Goal: Information Seeking & Learning: Find specific fact

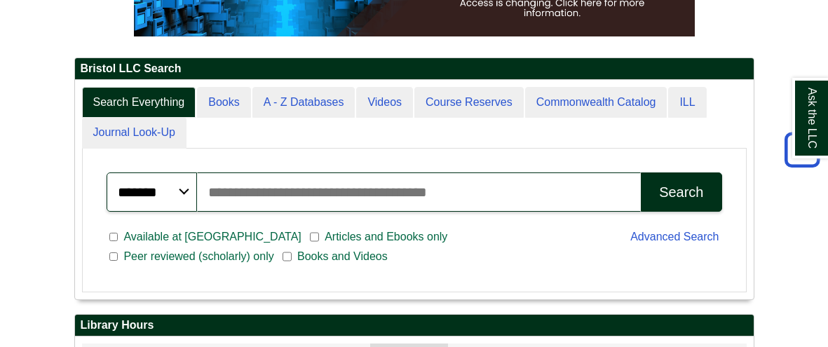
scroll to position [309, 0]
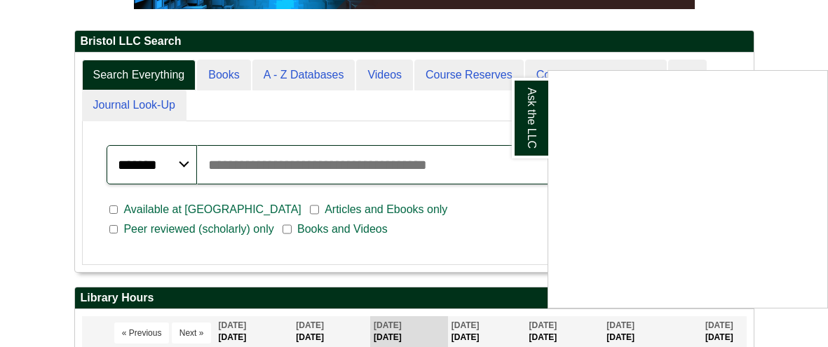
click at [0, 215] on div "Ask the LLC" at bounding box center [414, 173] width 828 height 347
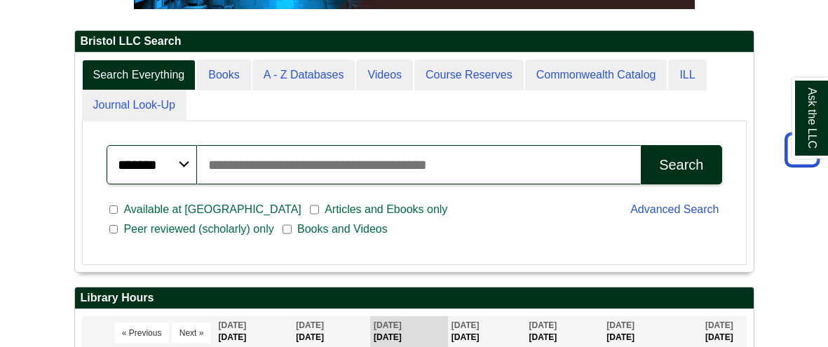
click at [402, 184] on input "Search articles, books, journals & more" at bounding box center [419, 164] width 444 height 39
type input "**********"
click at [641, 145] on button "Search" at bounding box center [681, 164] width 81 height 39
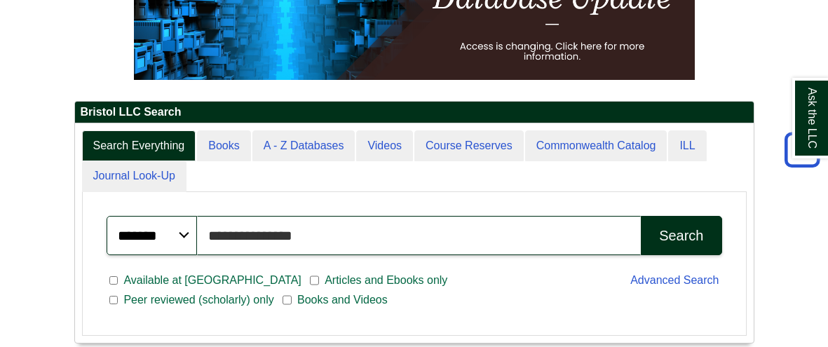
scroll to position [0, 0]
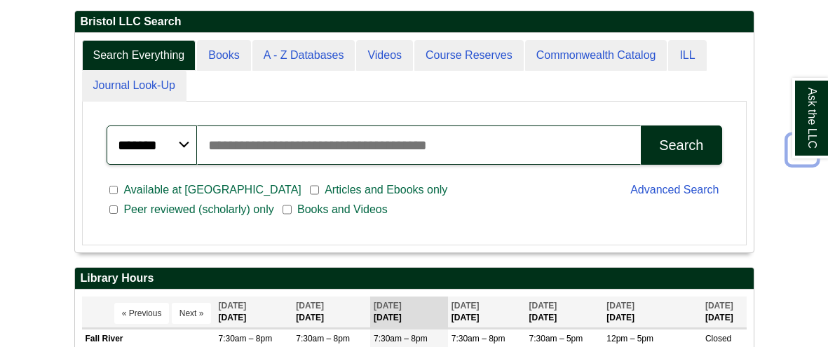
scroll to position [330, 0]
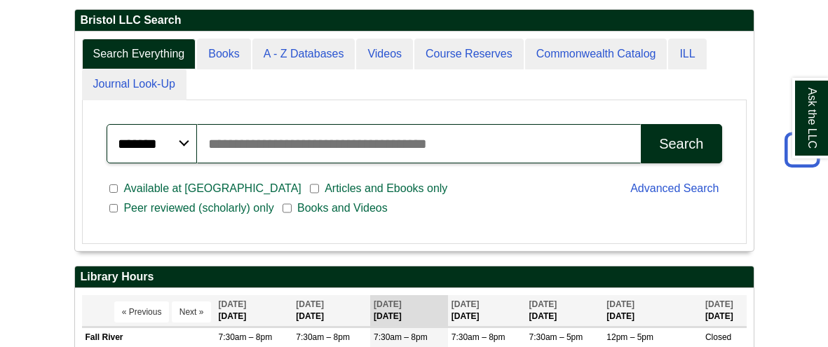
click at [449, 163] on input "Search articles, books, journals & more" at bounding box center [419, 143] width 444 height 39
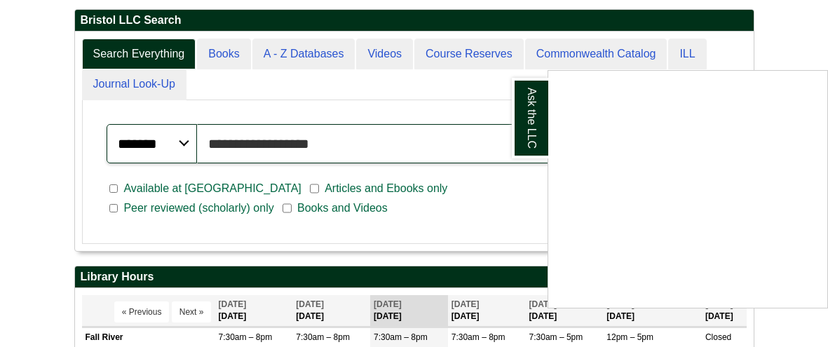
type input "**********"
click at [221, 92] on div "Ask the LLC" at bounding box center [414, 173] width 828 height 347
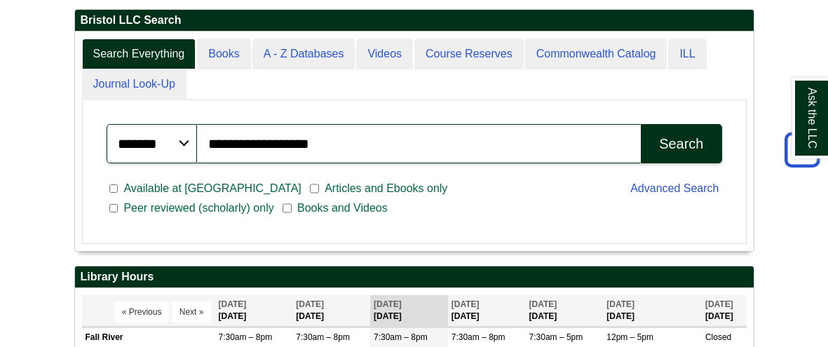
scroll to position [6, 7]
click at [657, 163] on button "Search" at bounding box center [681, 143] width 81 height 39
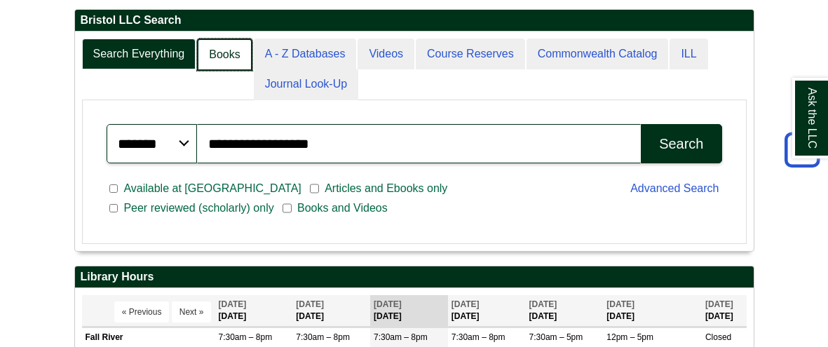
click at [233, 71] on link "Books" at bounding box center [224, 55] width 55 height 33
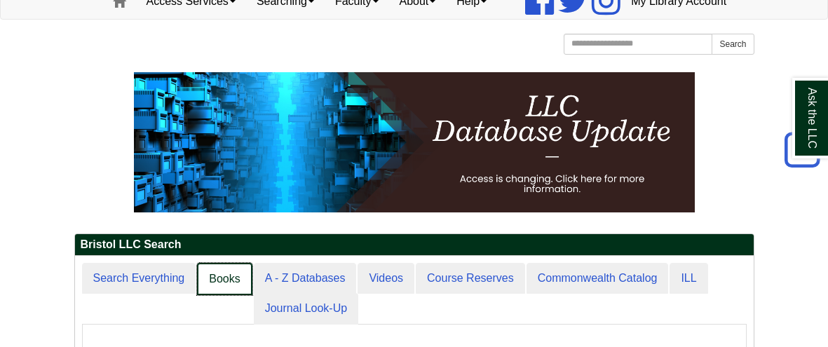
scroll to position [0, 0]
